Goal: Find specific page/section: Find specific page/section

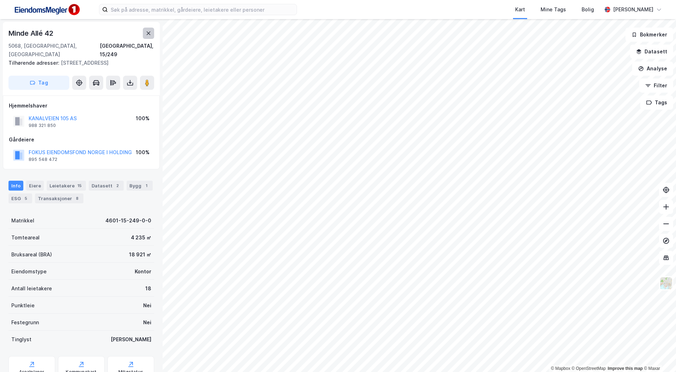
click at [147, 34] on icon at bounding box center [149, 33] width 4 height 4
